Goal: Information Seeking & Learning: Learn about a topic

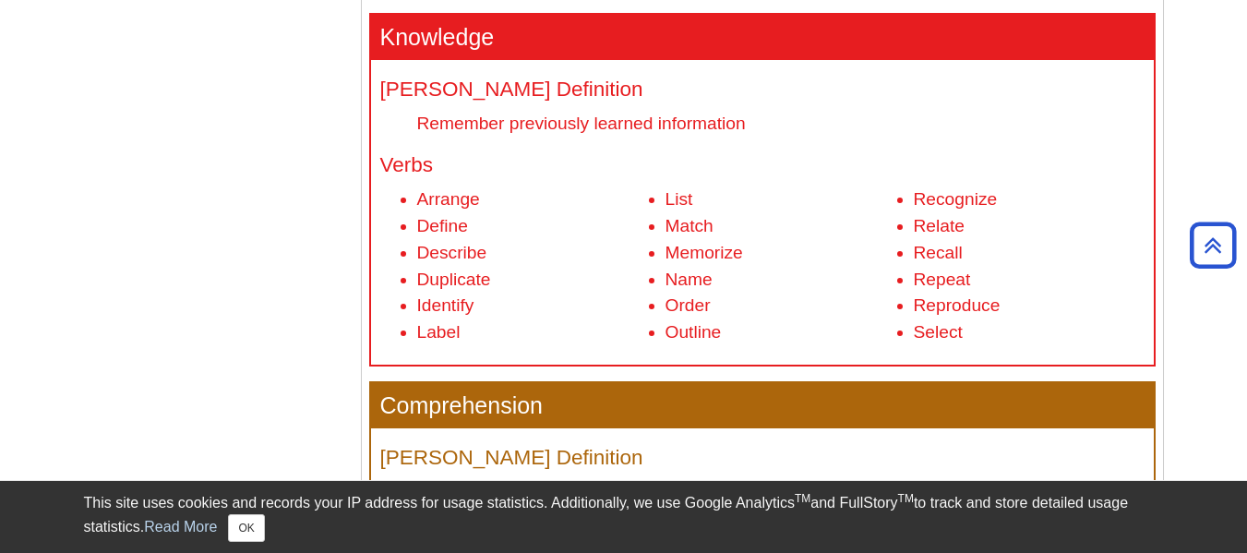
scroll to position [773, 0]
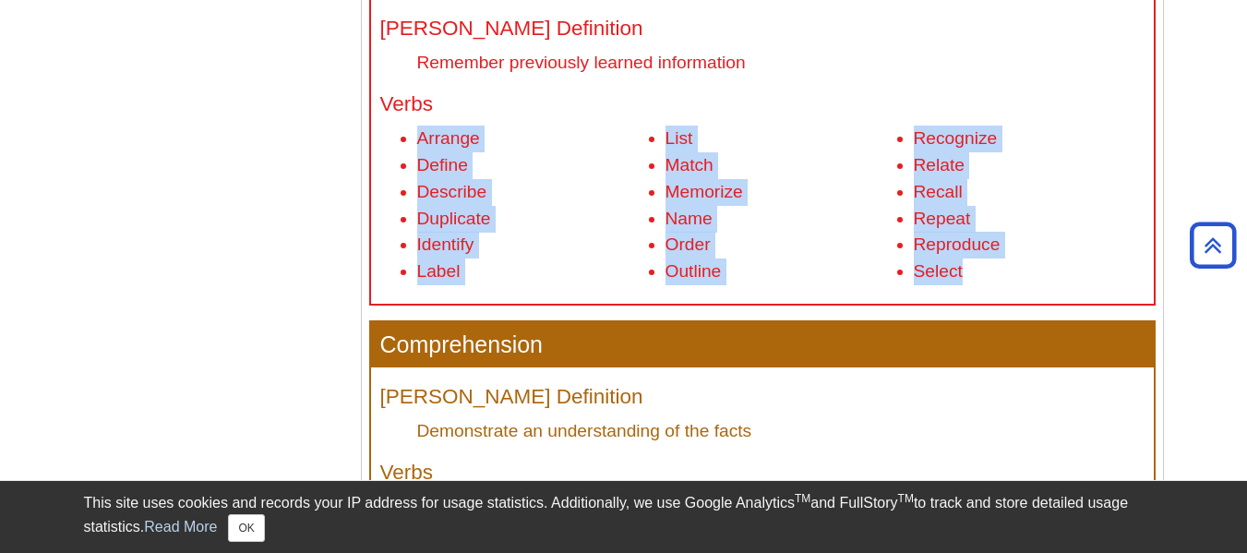
drag, startPoint x: 991, startPoint y: 281, endPoint x: 416, endPoint y: 150, distance: 588.9
click at [416, 150] on ul "Arrange Define Describe Duplicate Identify Label List Match Memorize Name Order…" at bounding box center [762, 206] width 764 height 160
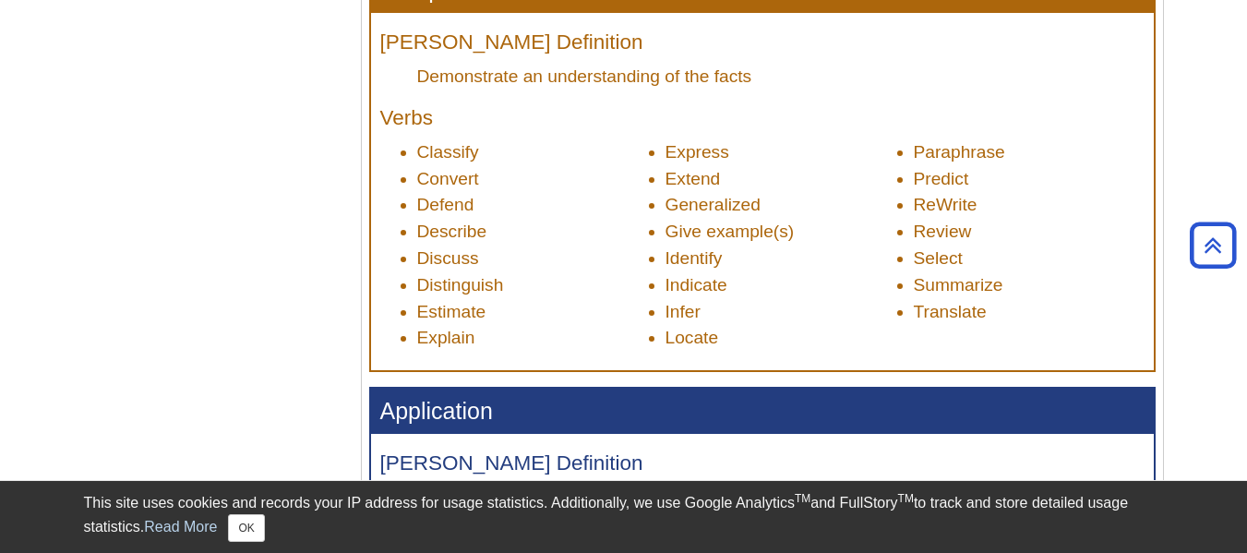
scroll to position [1126, 0]
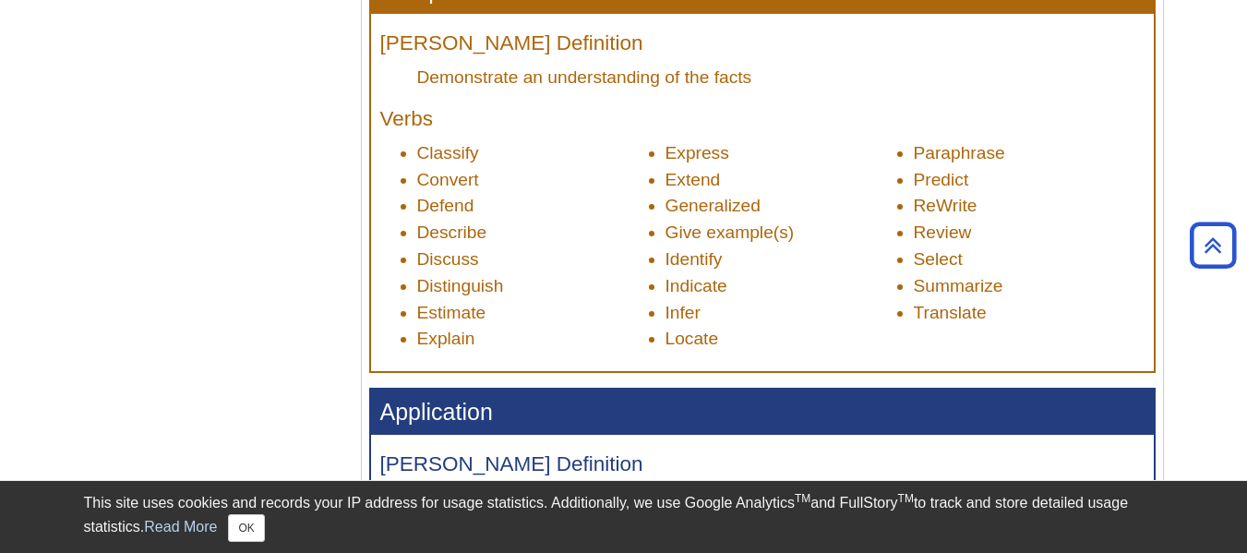
click at [1004, 314] on li "Translate" at bounding box center [1029, 313] width 231 height 27
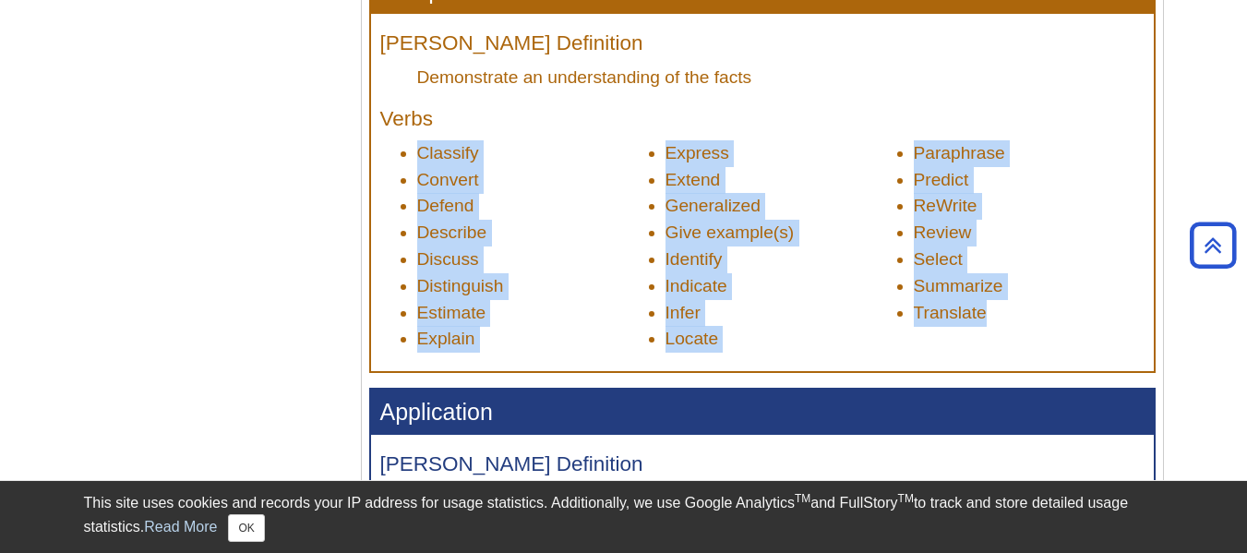
drag, startPoint x: 1004, startPoint y: 314, endPoint x: 404, endPoint y: 142, distance: 623.3
click at [404, 142] on ul "Classify Convert Defend Describe Discuss Distinguish Estimate Explain Express E…" at bounding box center [762, 246] width 764 height 212
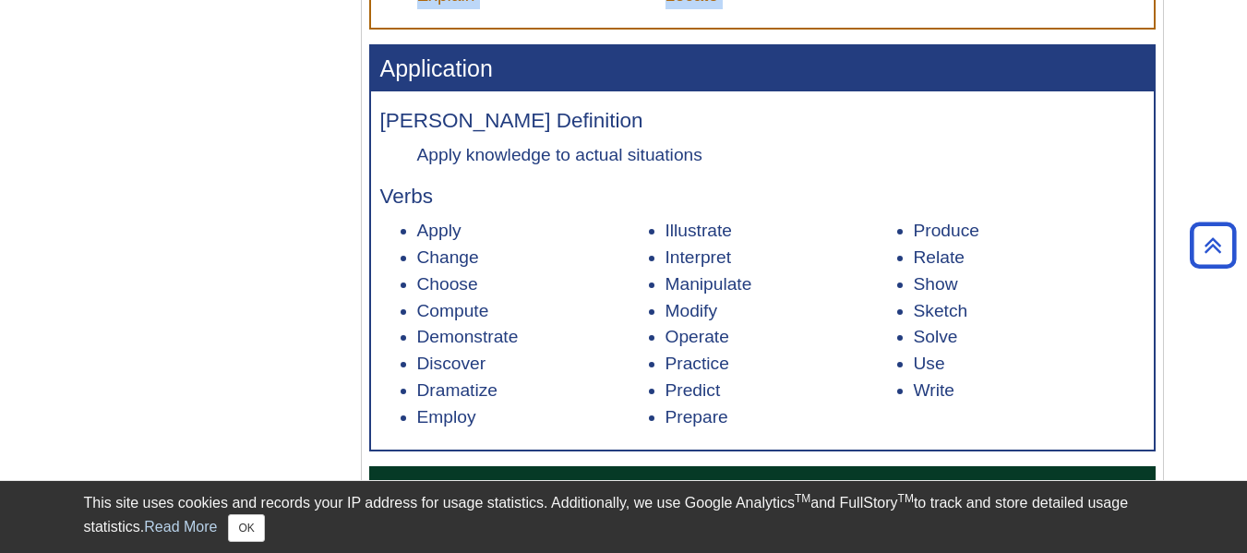
scroll to position [1506, 0]
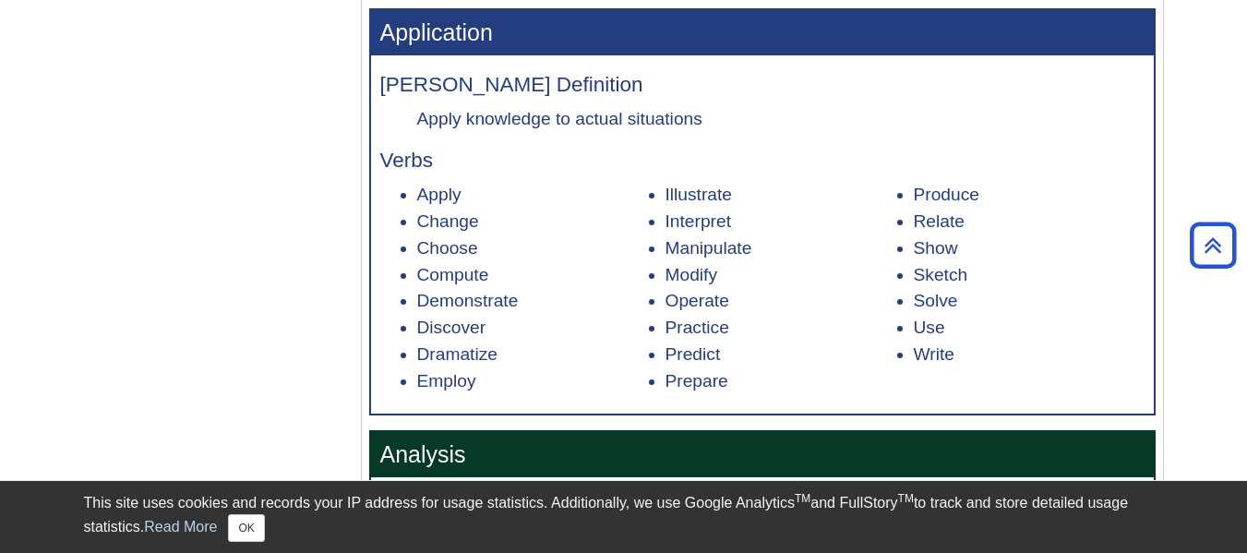
click at [1001, 370] on ul "Apply Change Choose Compute Demonstrate Discover Dramatize Employ Illustrate In…" at bounding box center [762, 288] width 764 height 212
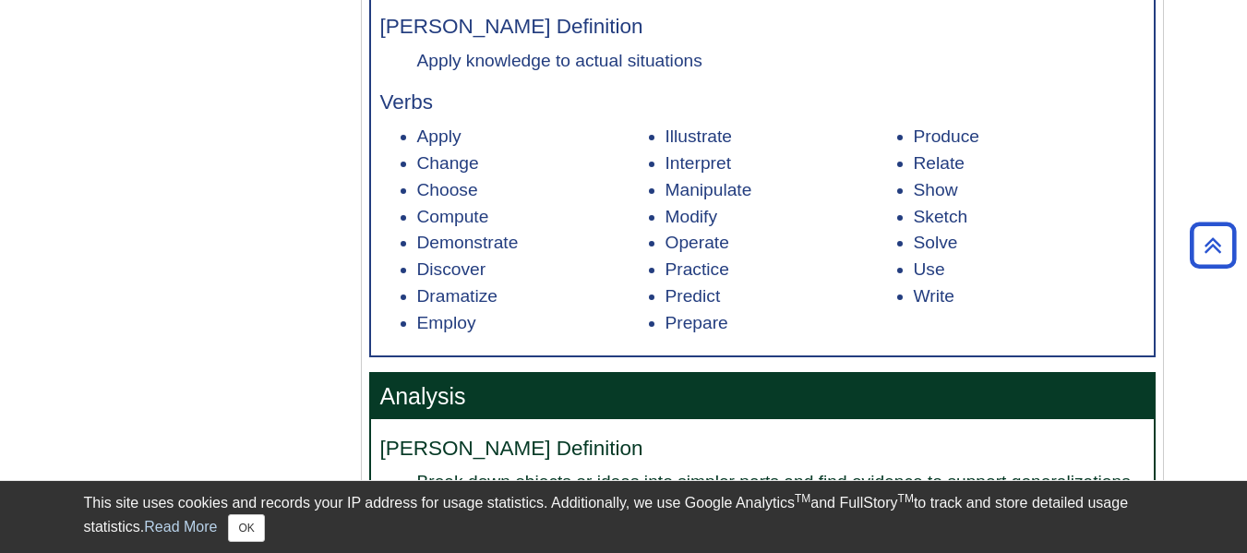
scroll to position [1564, 0]
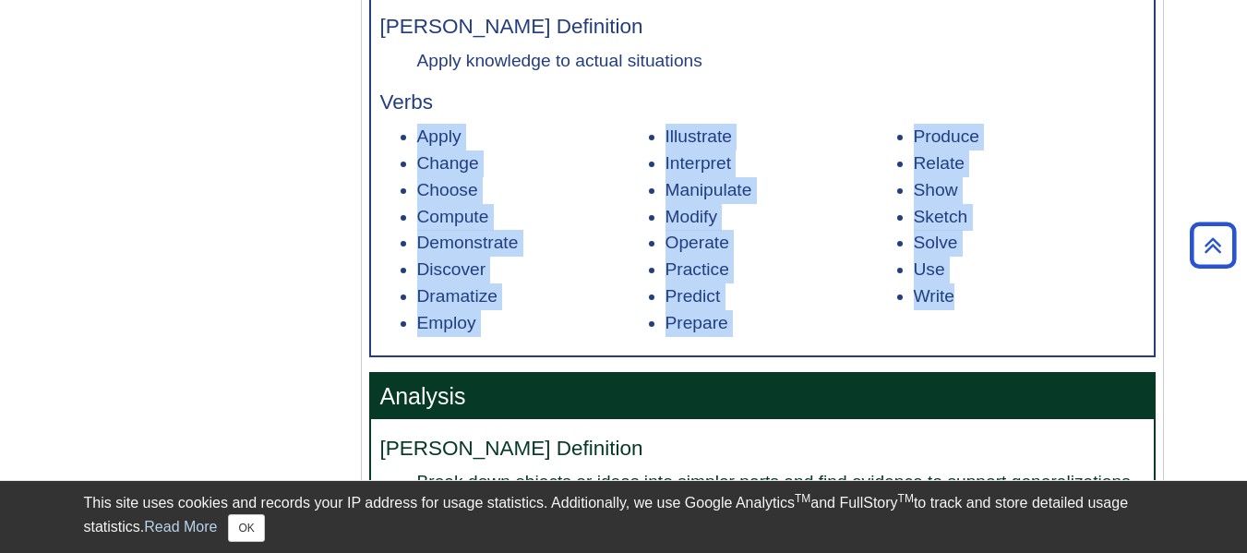
drag, startPoint x: 981, startPoint y: 301, endPoint x: 415, endPoint y: 143, distance: 586.7
click at [415, 143] on ul "Apply Change Choose Compute Demonstrate Discover Dramatize Employ Illustrate In…" at bounding box center [762, 230] width 764 height 212
copy ul "Apply Change Choose Compute Demonstrate Discover Dramatize Employ Illustrate In…"
